Goal: Task Accomplishment & Management: Manage account settings

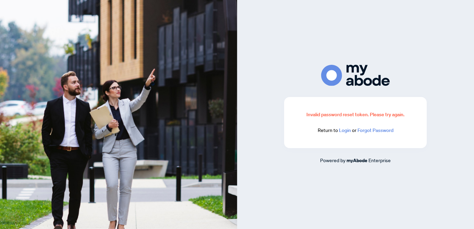
click at [344, 130] on link "Login" at bounding box center [345, 130] width 12 height 6
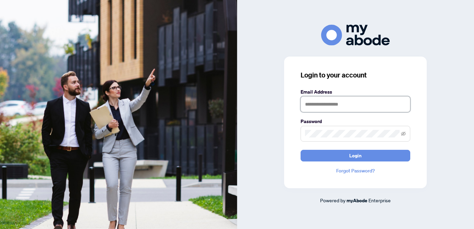
type input "**********"
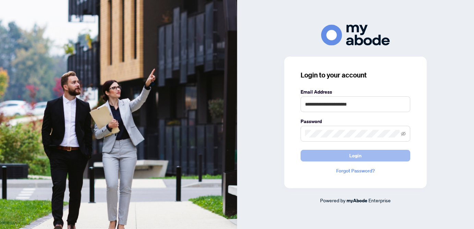
click at [337, 156] on button "Login" at bounding box center [355, 156] width 110 height 12
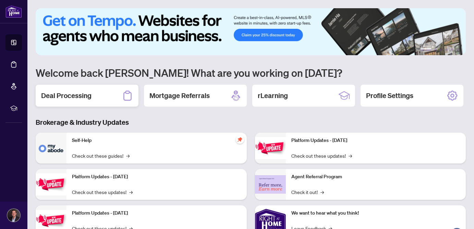
click at [85, 91] on h2 "Deal Processing" at bounding box center [66, 96] width 50 height 10
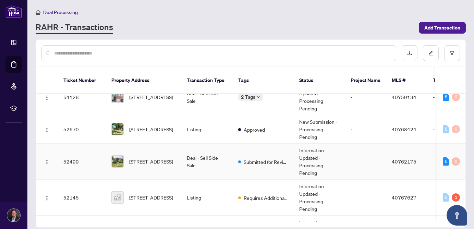
scroll to position [16, 0]
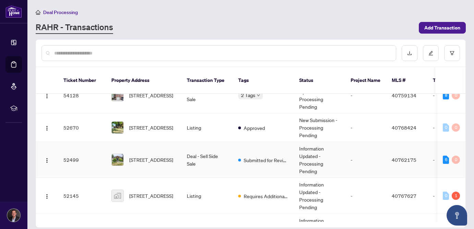
click at [88, 154] on td "52499" at bounding box center [82, 160] width 48 height 36
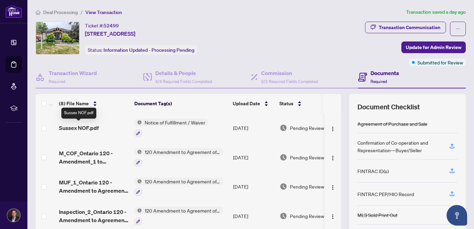
click at [72, 128] on span "Sussex NOF.pdf" at bounding box center [79, 128] width 40 height 8
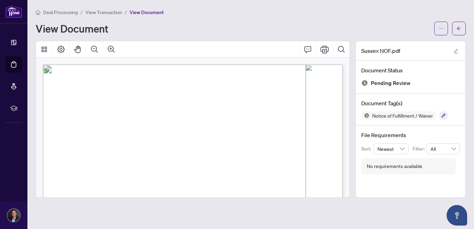
click at [111, 11] on span "View Transaction" at bounding box center [103, 12] width 37 height 6
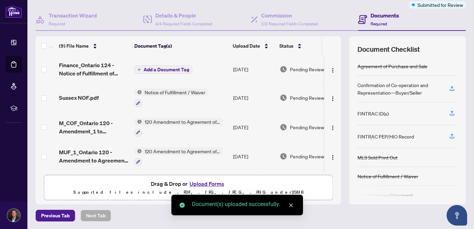
click at [165, 69] on span "Add a Document Tag" at bounding box center [167, 69] width 46 height 5
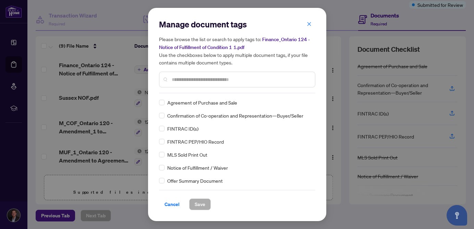
click at [202, 83] on div at bounding box center [237, 80] width 156 height 16
click at [198, 76] on input "text" at bounding box center [241, 80] width 138 height 8
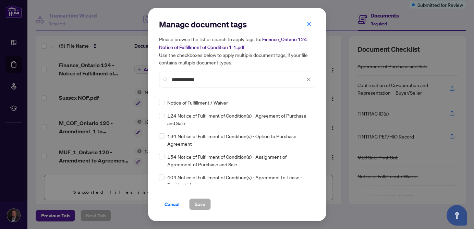
type input "**********"
click at [165, 103] on div "Notice of Fulfillment / Waiver" at bounding box center [235, 103] width 152 height 8
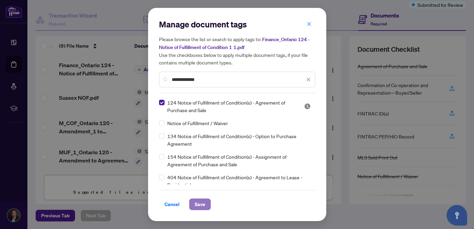
click at [197, 199] on span "Save" at bounding box center [200, 204] width 11 height 11
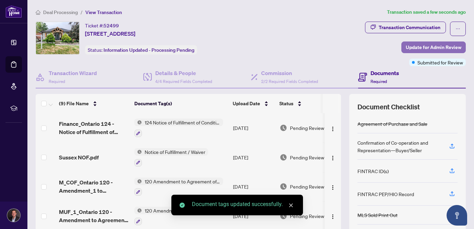
click at [410, 45] on span "Update for Admin Review" at bounding box center [433, 47] width 55 height 11
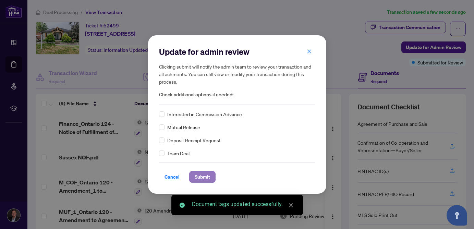
click at [198, 174] on span "Submit" at bounding box center [202, 176] width 15 height 11
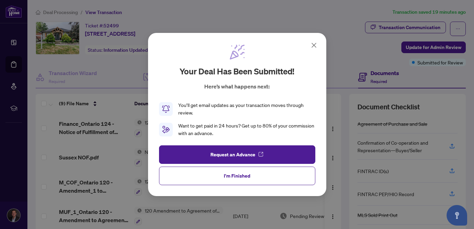
click at [314, 46] on icon at bounding box center [314, 45] width 8 height 8
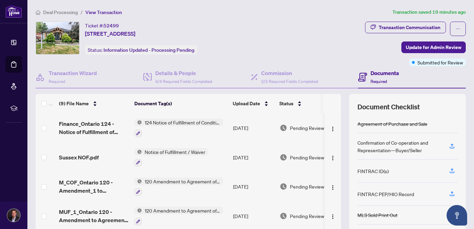
click at [64, 12] on span "Deal Processing" at bounding box center [60, 12] width 35 height 6
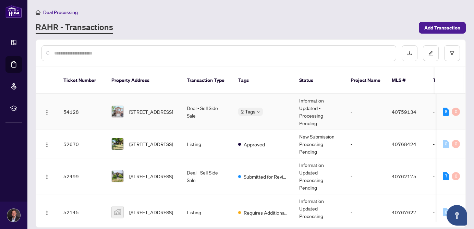
click at [146, 108] on span "[STREET_ADDRESS]" at bounding box center [151, 112] width 44 height 8
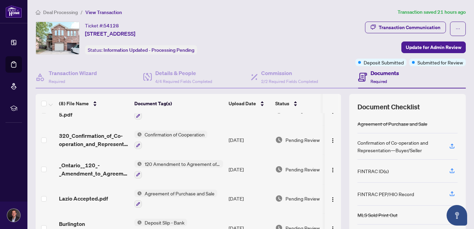
scroll to position [117, 0]
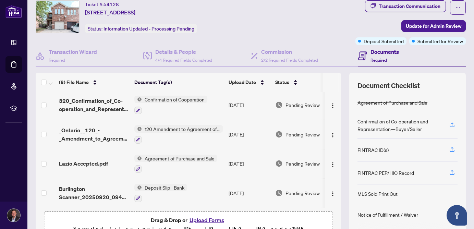
click at [88, 159] on span "Lazio Accepted.pdf" at bounding box center [83, 163] width 49 height 8
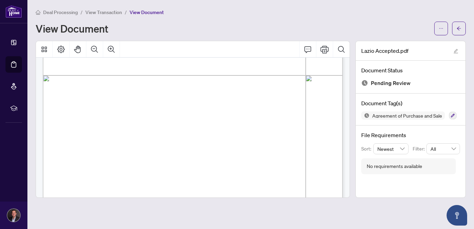
scroll to position [253, 0]
